Goal: Information Seeking & Learning: Find specific fact

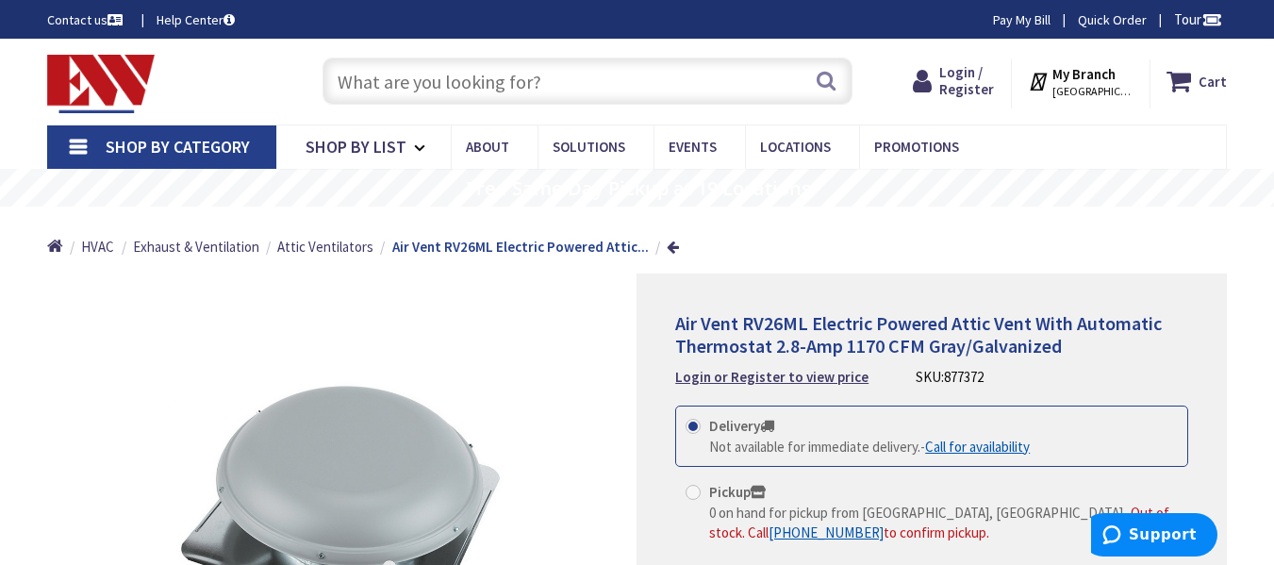
click at [356, 81] on input "text" at bounding box center [588, 81] width 530 height 47
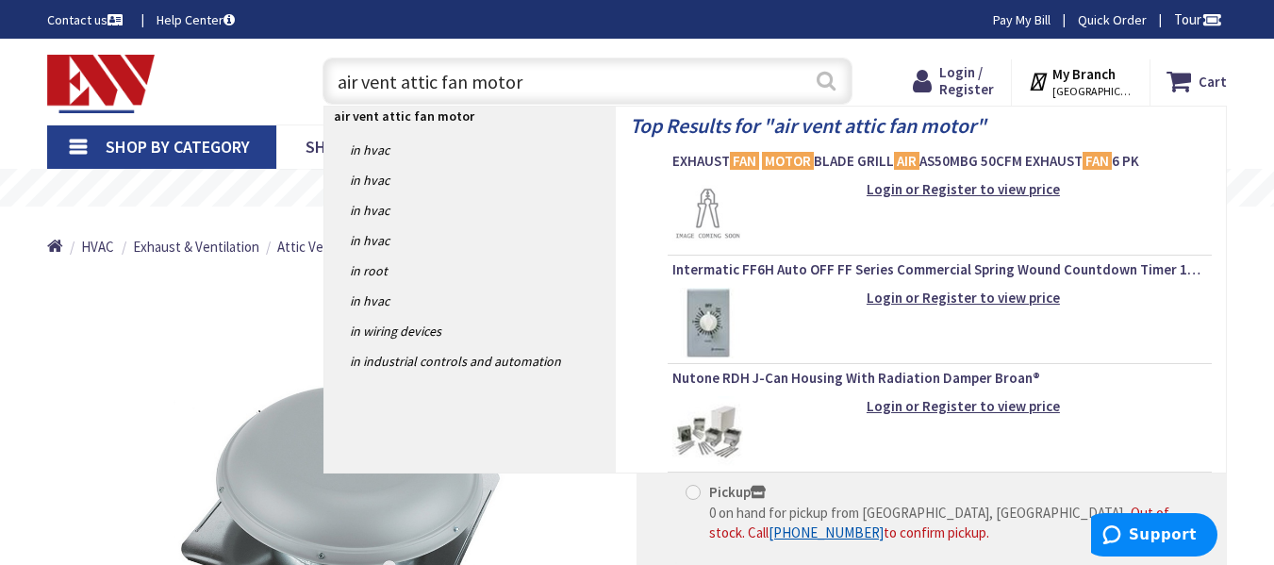
type input "air vent attic fan motor"
click at [822, 77] on button "Search" at bounding box center [826, 80] width 25 height 42
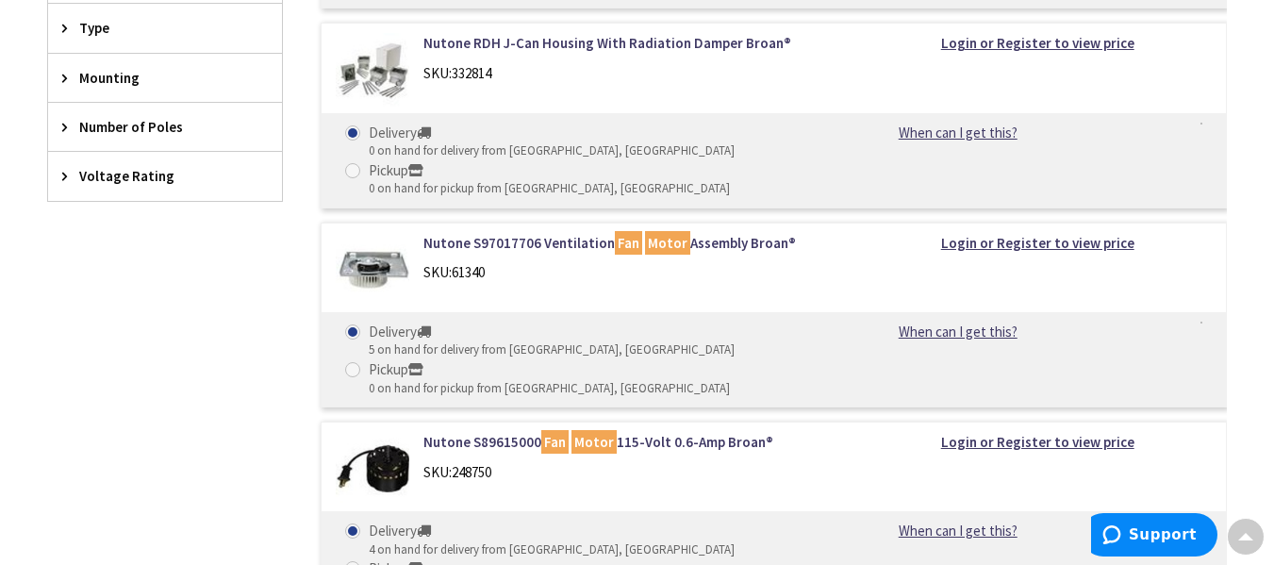
scroll to position [1132, 0]
